Goal: Task Accomplishment & Management: Use online tool/utility

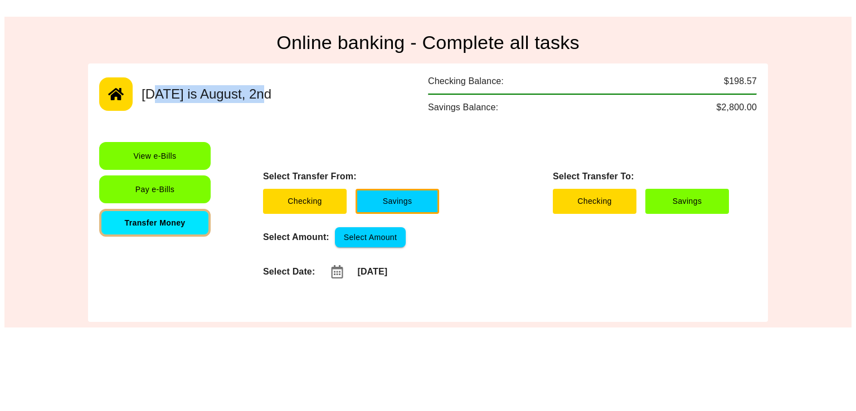
drag, startPoint x: 0, startPoint y: 0, endPoint x: 156, endPoint y: 101, distance: 185.7
click at [156, 101] on div "[DATE] is August, 2nd Checking Balance: $198.57 Savings Balance: $2,800.00" at bounding box center [427, 95] width 657 height 40
click at [130, 99] on button "button" at bounding box center [115, 93] width 33 height 33
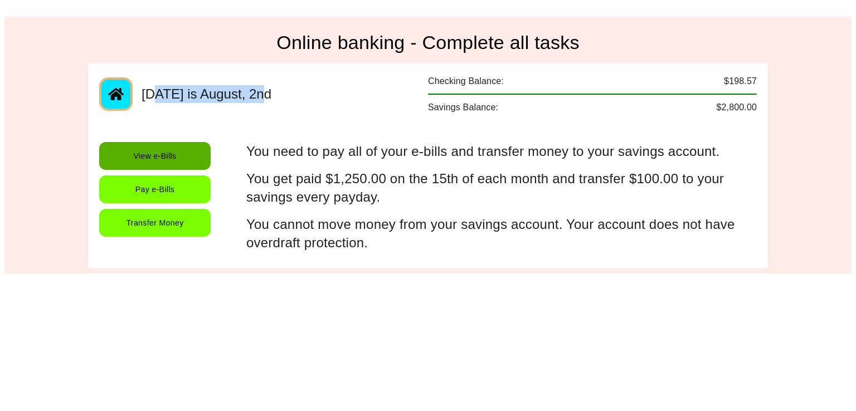
click at [164, 150] on button "View e-Bills" at bounding box center [154, 156] width 111 height 28
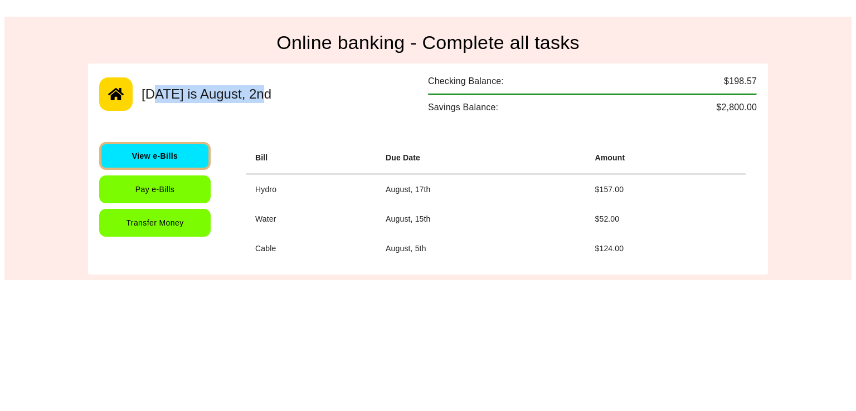
click at [162, 235] on button "Transfer Money" at bounding box center [154, 223] width 111 height 28
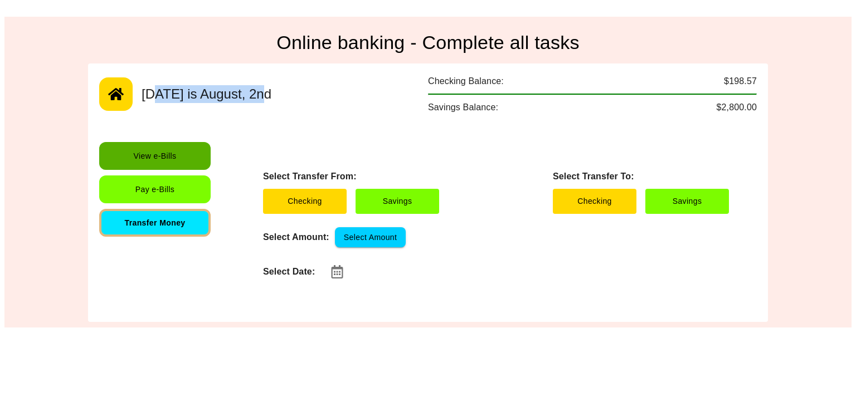
click at [156, 169] on button "View e-Bills" at bounding box center [154, 156] width 111 height 28
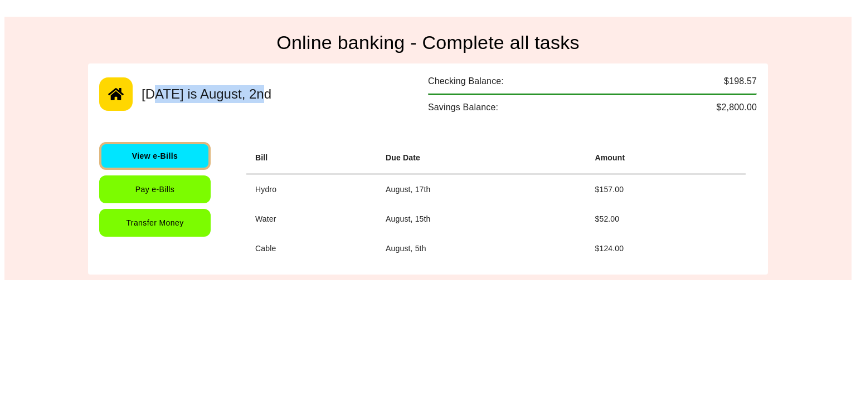
click at [156, 177] on button "Pay e-Bills" at bounding box center [154, 189] width 111 height 28
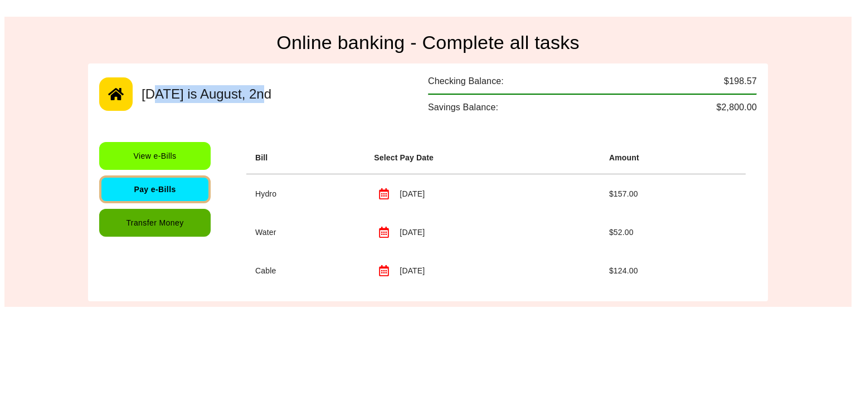
click at [160, 212] on button "Transfer Money" at bounding box center [154, 223] width 111 height 28
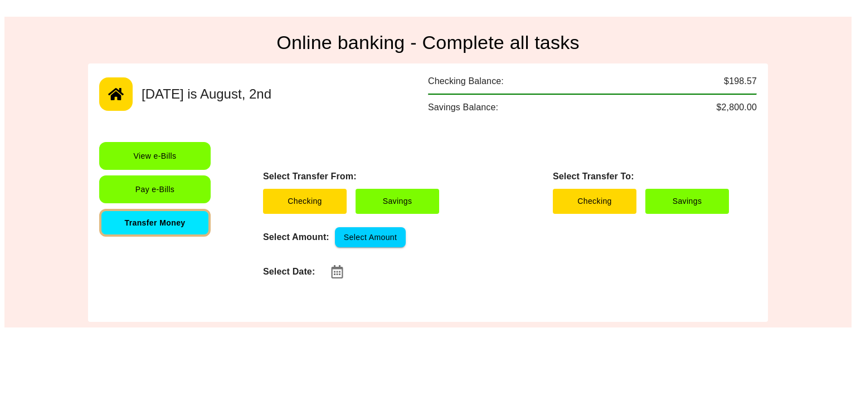
click at [165, 140] on div "[DATE] is August, 2nd Checking Balance: $198.57 Savings Balance: $2,800.00 View…" at bounding box center [428, 193] width 680 height 259
click at [165, 141] on div "[DATE] is August, 2nd Checking Balance: $198.57 Savings Balance: $2,800.00 View…" at bounding box center [428, 193] width 680 height 259
click at [420, 210] on button "Savings" at bounding box center [397, 201] width 84 height 25
click at [327, 203] on button "Checking" at bounding box center [305, 201] width 84 height 25
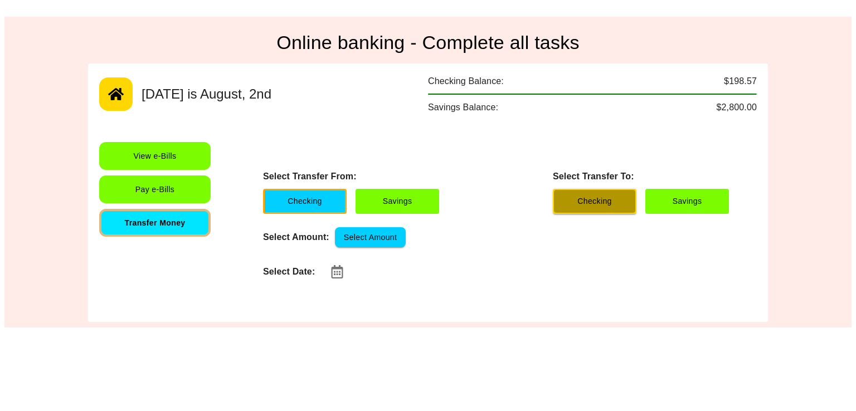
click at [615, 208] on button "Checking" at bounding box center [595, 201] width 84 height 25
click at [686, 209] on button "Savings" at bounding box center [687, 201] width 84 height 25
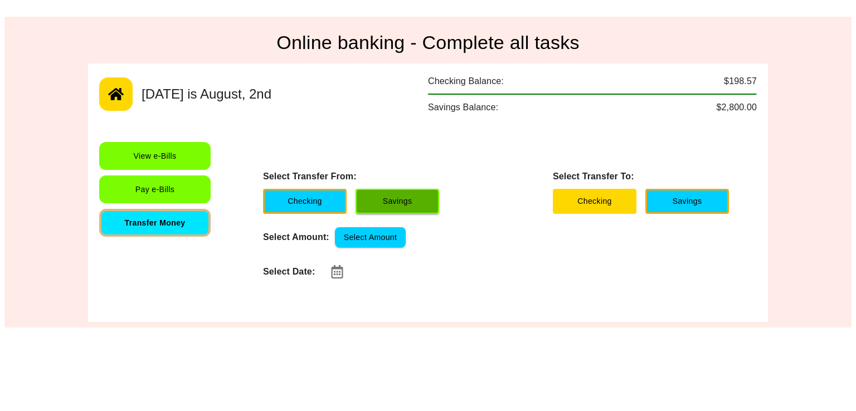
click at [420, 198] on button "Savings" at bounding box center [397, 201] width 84 height 25
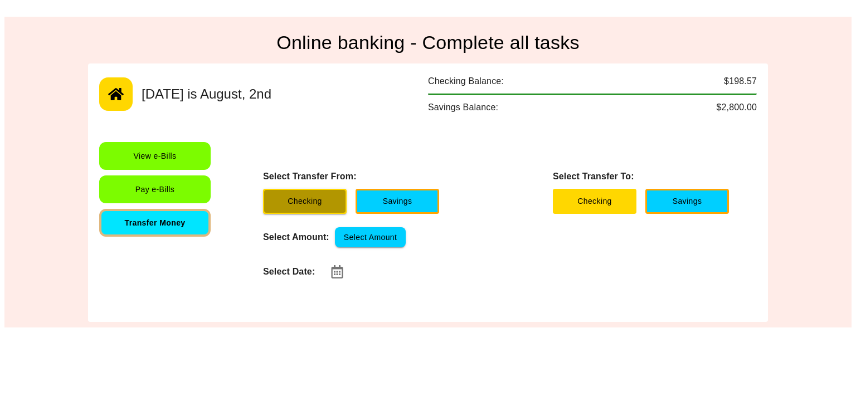
click at [339, 198] on button "Checking" at bounding box center [305, 201] width 84 height 25
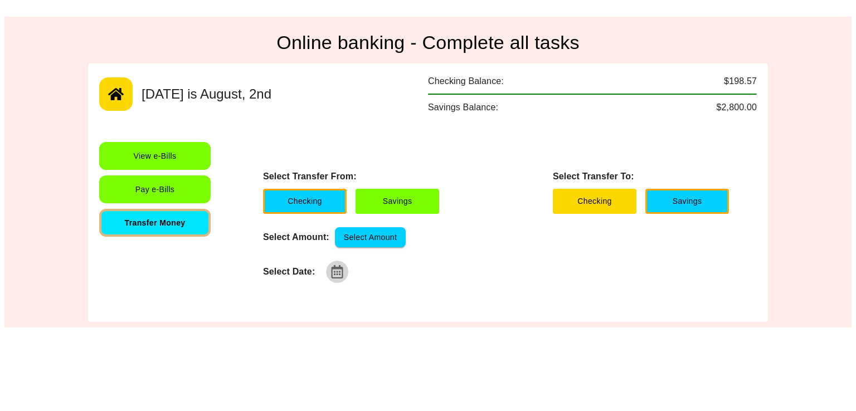
click at [328, 272] on button "button" at bounding box center [337, 272] width 22 height 22
type input "**********"
click at [583, 199] on button "Checking" at bounding box center [595, 201] width 84 height 25
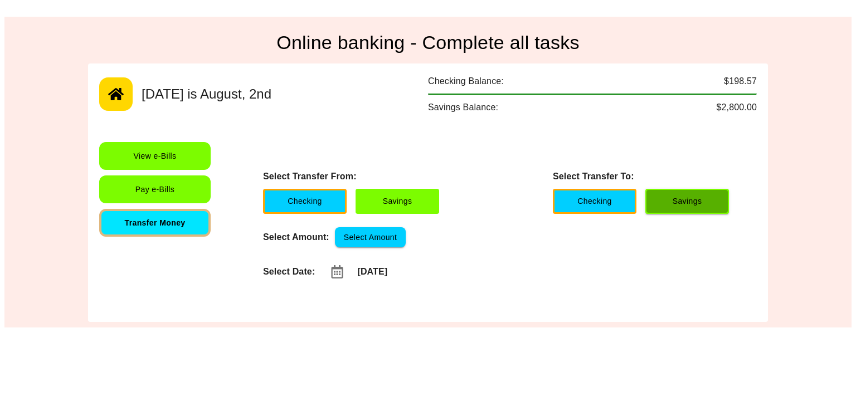
click at [668, 202] on button "Savings" at bounding box center [687, 201] width 84 height 25
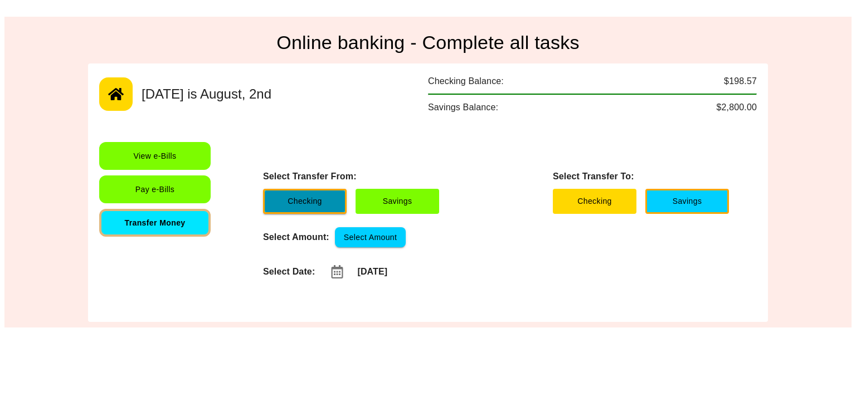
click at [297, 203] on button "Checking" at bounding box center [305, 201] width 84 height 25
click at [690, 194] on button "Savings" at bounding box center [687, 201] width 84 height 25
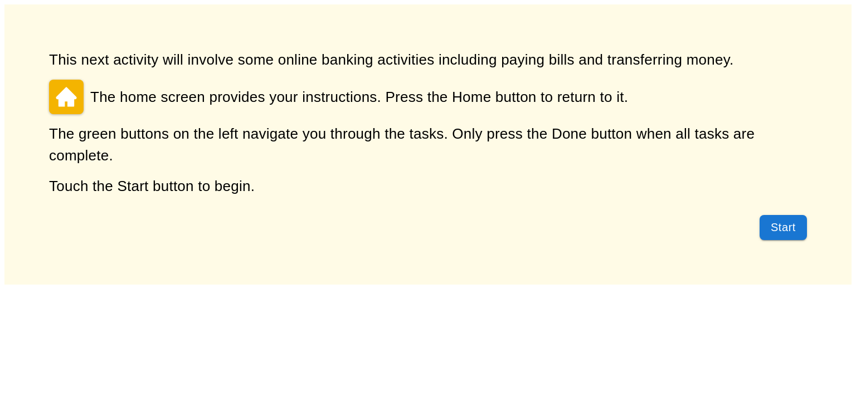
click at [70, 102] on icon at bounding box center [66, 96] width 21 height 19
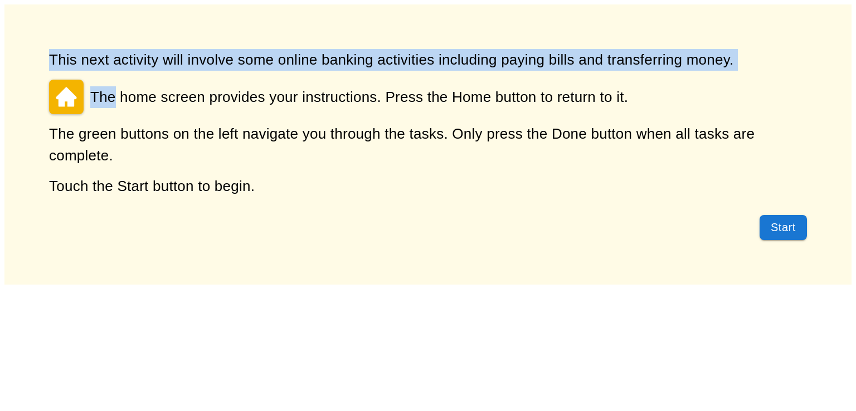
drag, startPoint x: 70, startPoint y: 102, endPoint x: 42, endPoint y: -48, distance: 153.0
click at [42, 0] on html "This next activity will involve some online banking activities including paying…" at bounding box center [428, 144] width 856 height 289
click at [794, 228] on button "Start" at bounding box center [782, 227] width 47 height 25
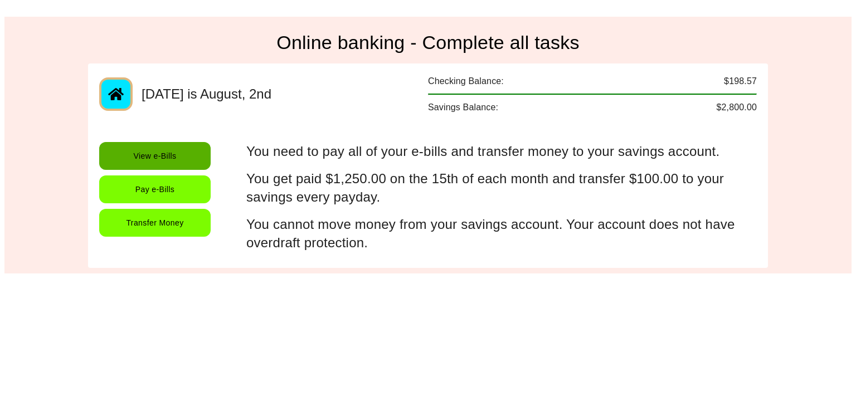
click at [156, 168] on button "View e-Bills" at bounding box center [154, 156] width 111 height 28
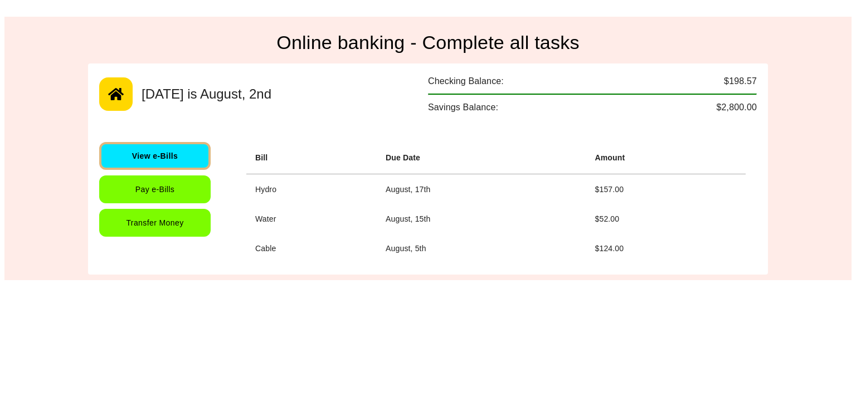
click at [159, 194] on button "Pay e-Bills" at bounding box center [154, 189] width 111 height 28
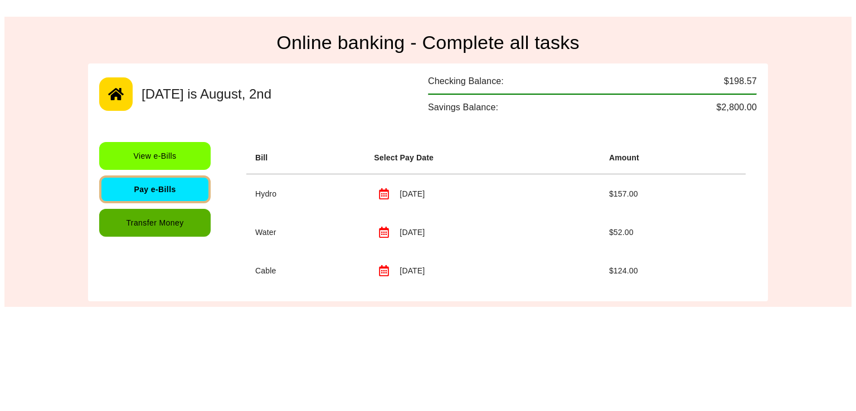
click at [159, 216] on button "Transfer Money" at bounding box center [154, 223] width 111 height 28
